Goal: Task Accomplishment & Management: Complete application form

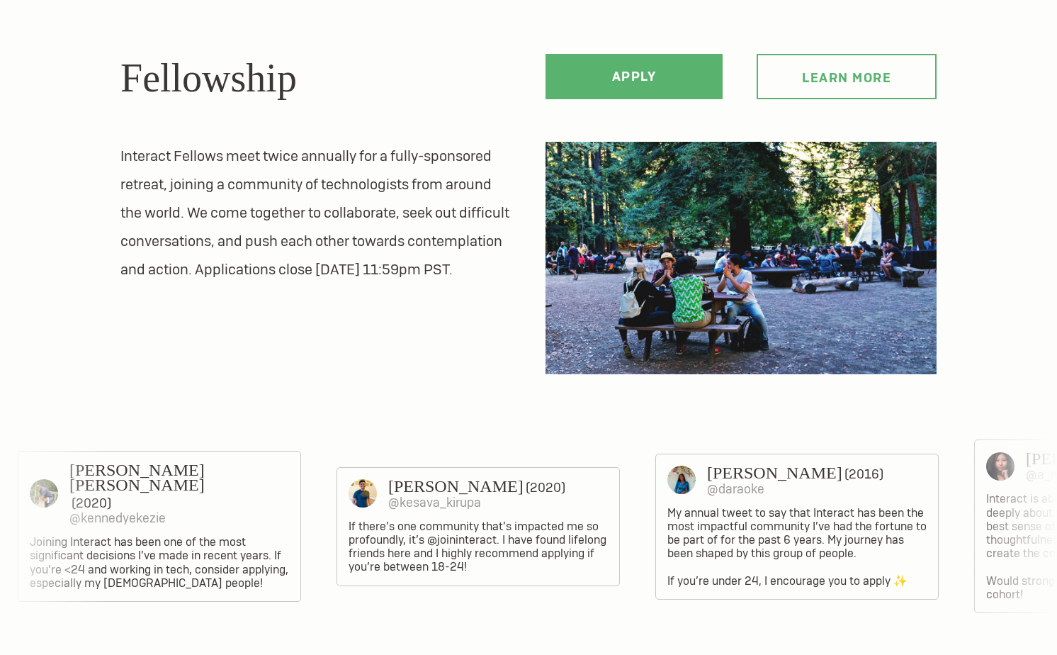
scroll to position [603, 0]
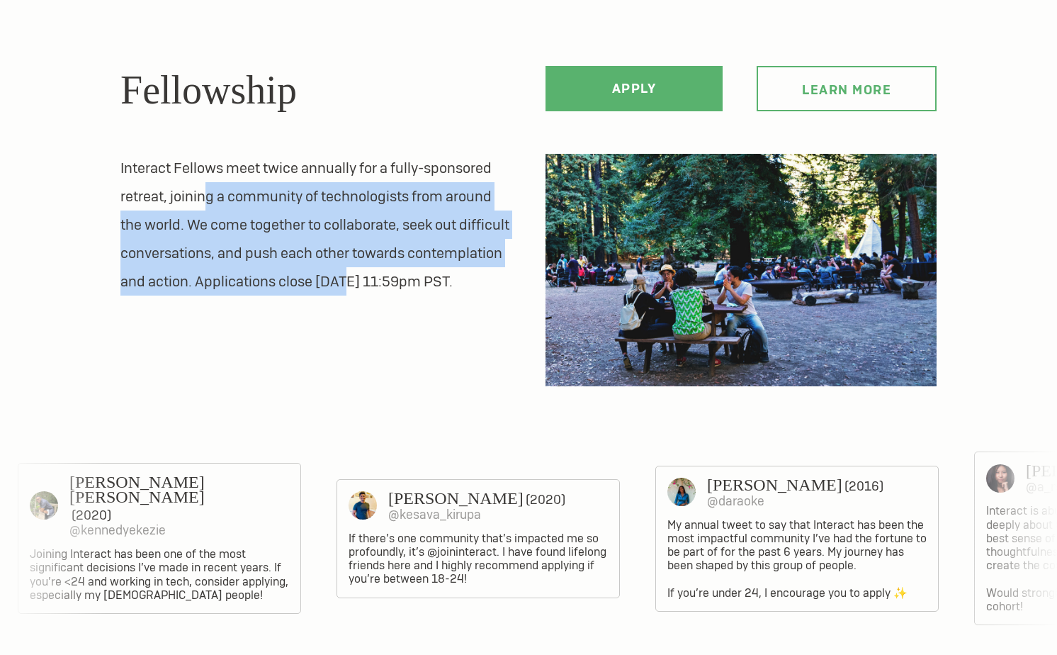
drag, startPoint x: 204, startPoint y: 186, endPoint x: 346, endPoint y: 280, distance: 169.8
click at [346, 280] on p "Interact Fellows meet twice annually for a fully-sponsored retreat, joining a c…" at bounding box center [315, 225] width 391 height 142
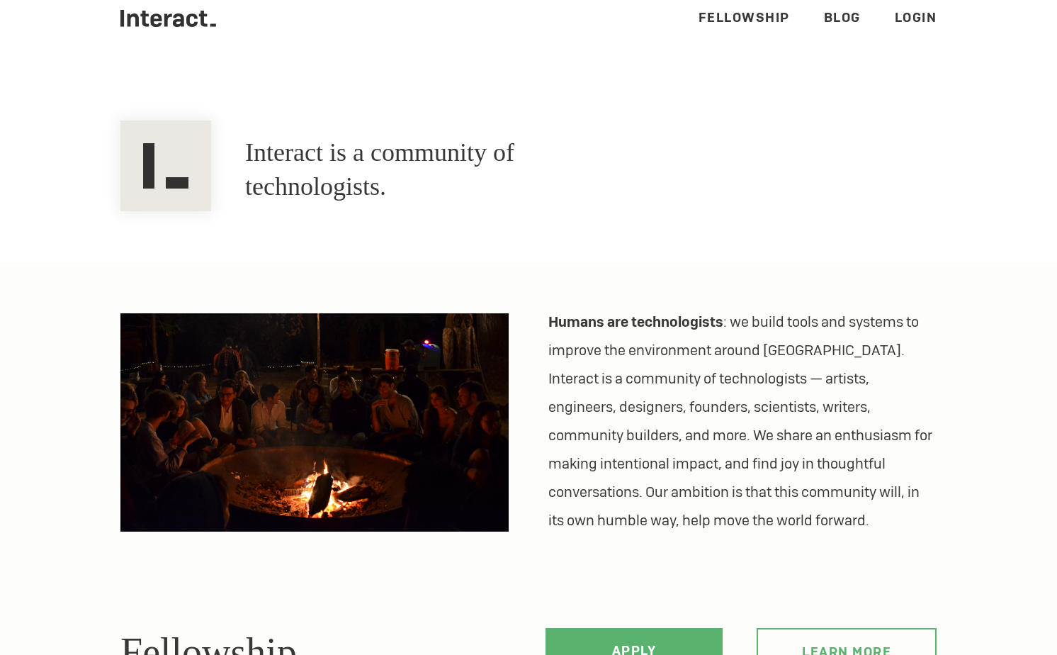
scroll to position [0, 0]
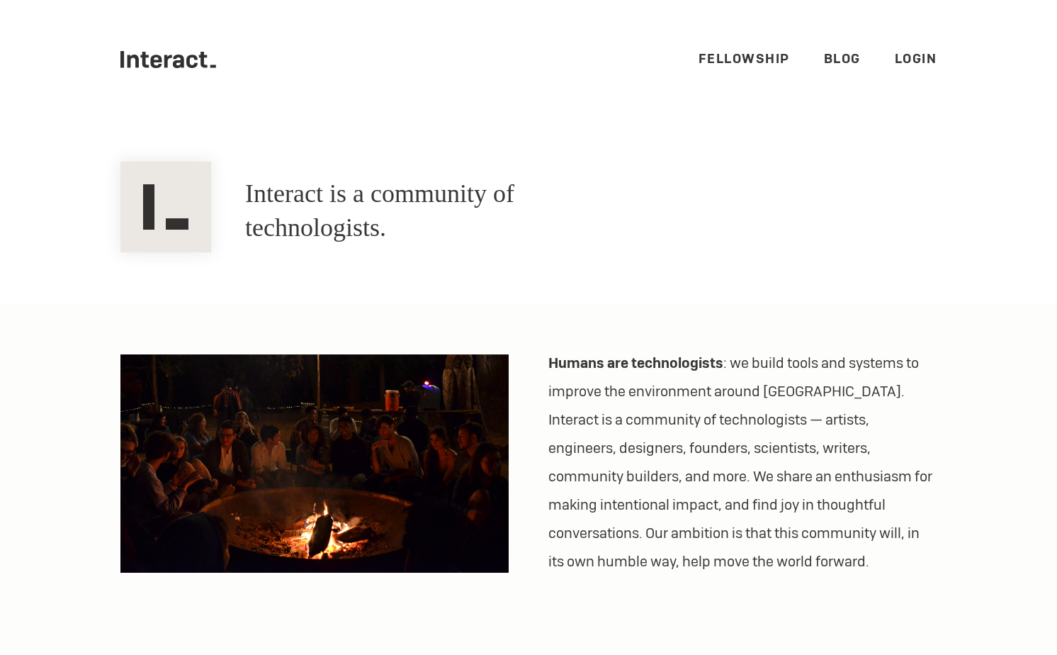
click at [775, 55] on link "Fellowship" at bounding box center [744, 58] width 91 height 16
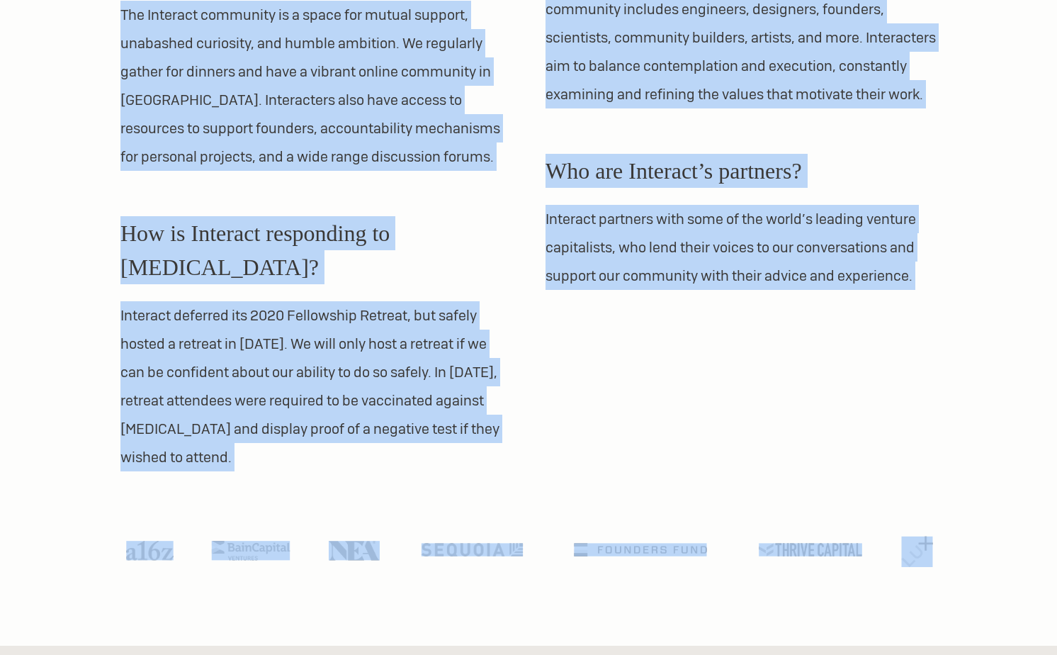
scroll to position [1463, 0]
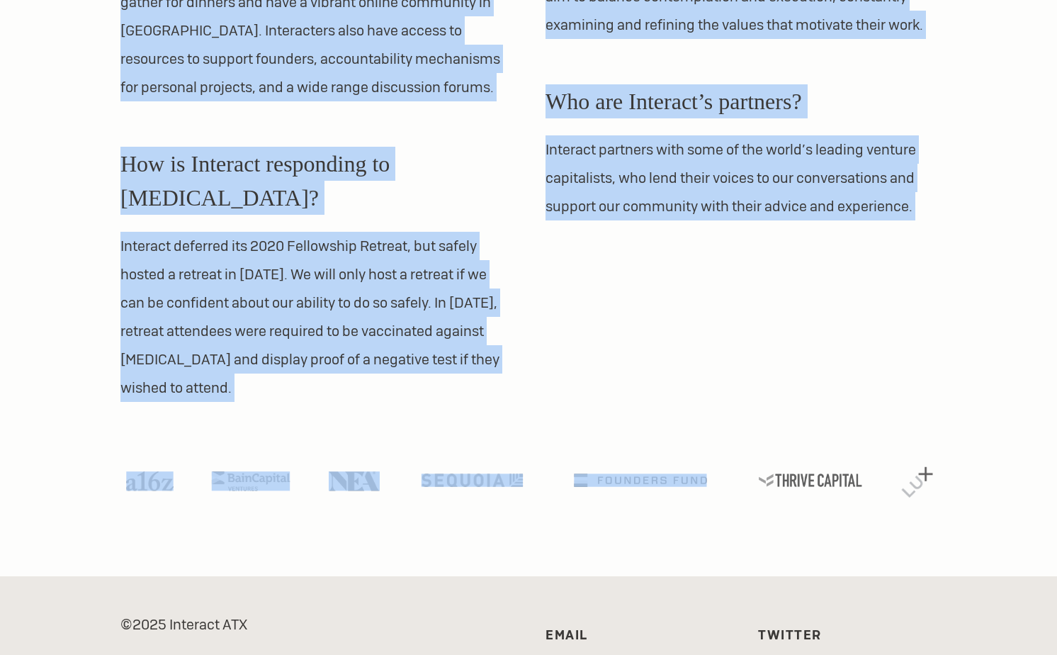
drag, startPoint x: 95, startPoint y: 359, endPoint x: 636, endPoint y: 313, distance: 542.8
copy section "What is the Interact Fellowship? Interact Fellows attend two fully-sponsored su…"
